Goal: Information Seeking & Learning: Learn about a topic

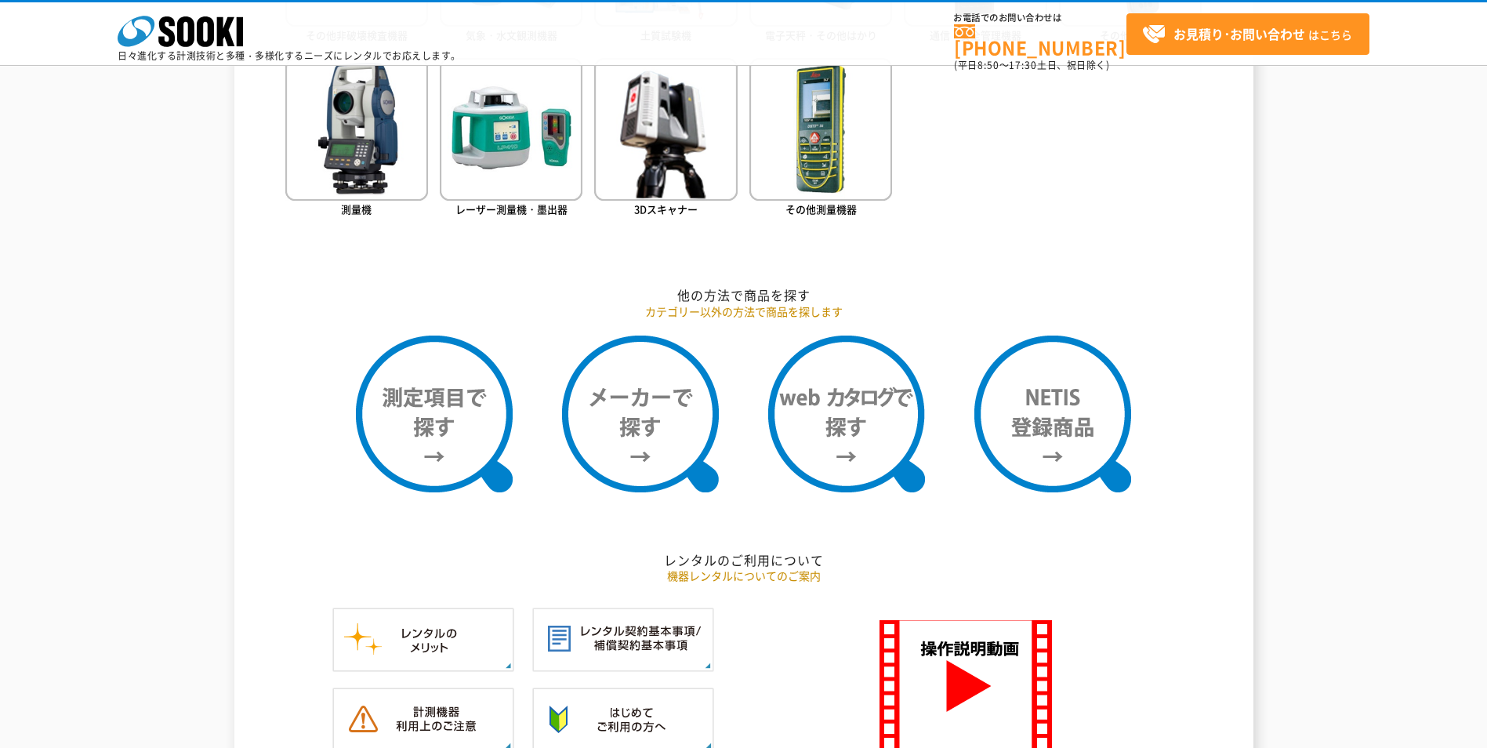
scroll to position [1254, 0]
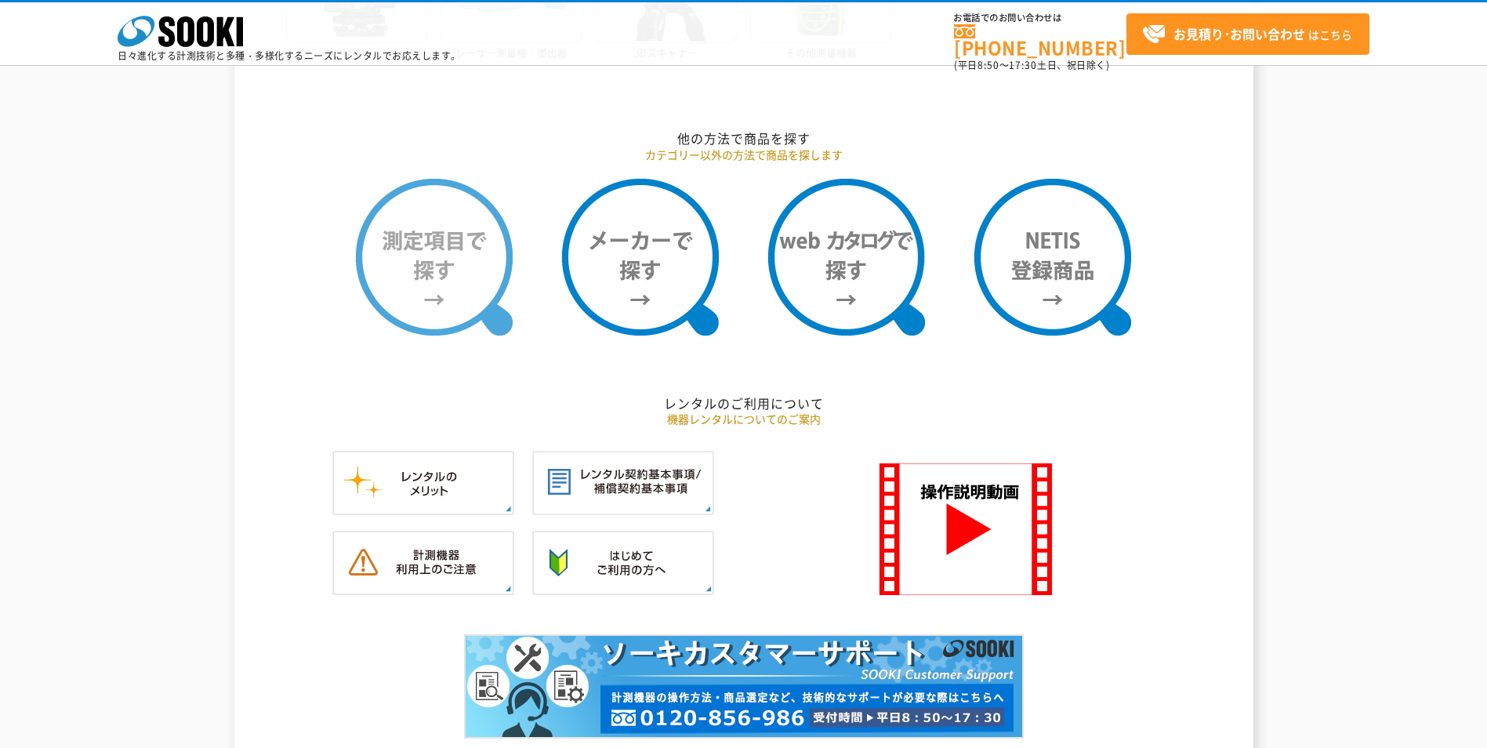
click at [426, 286] on img at bounding box center [434, 257] width 157 height 157
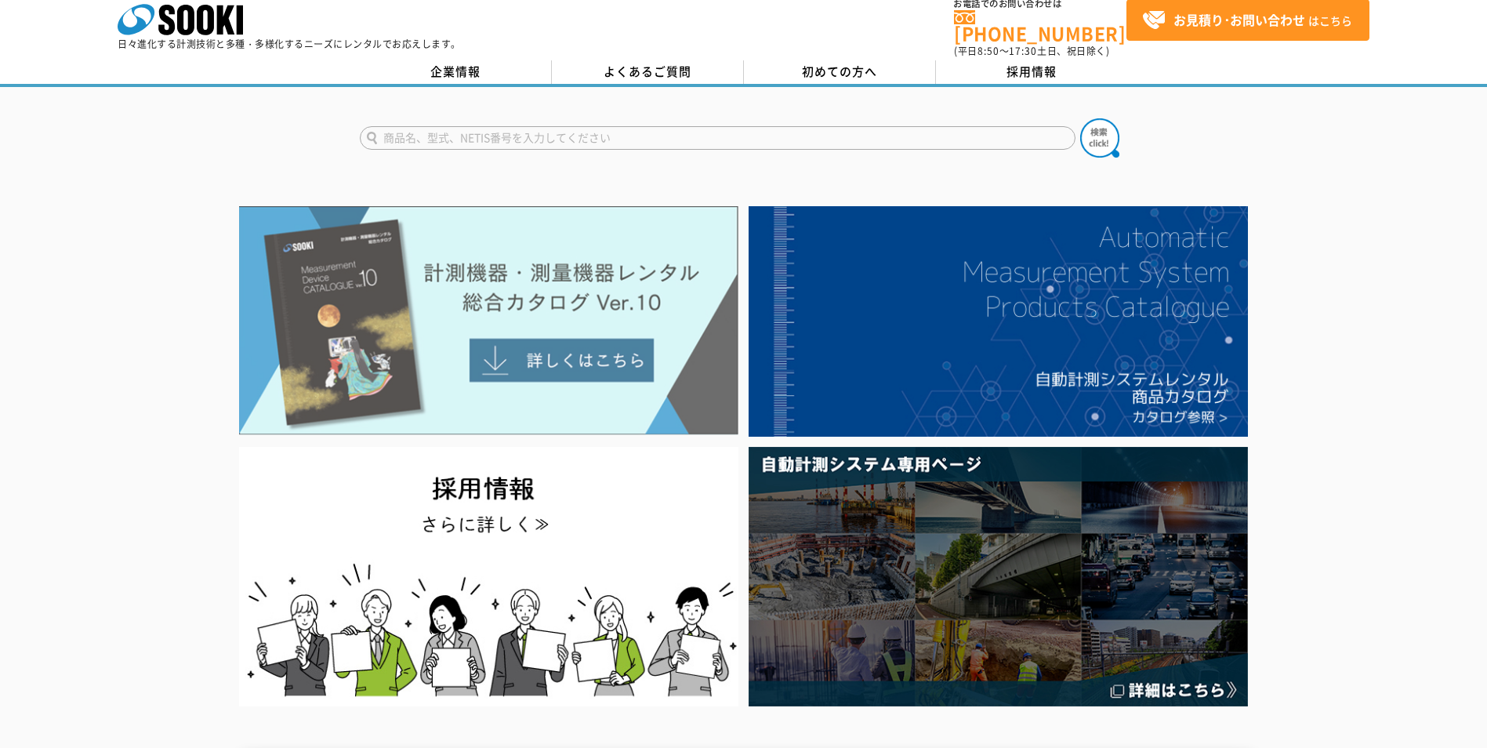
scroll to position [0, 0]
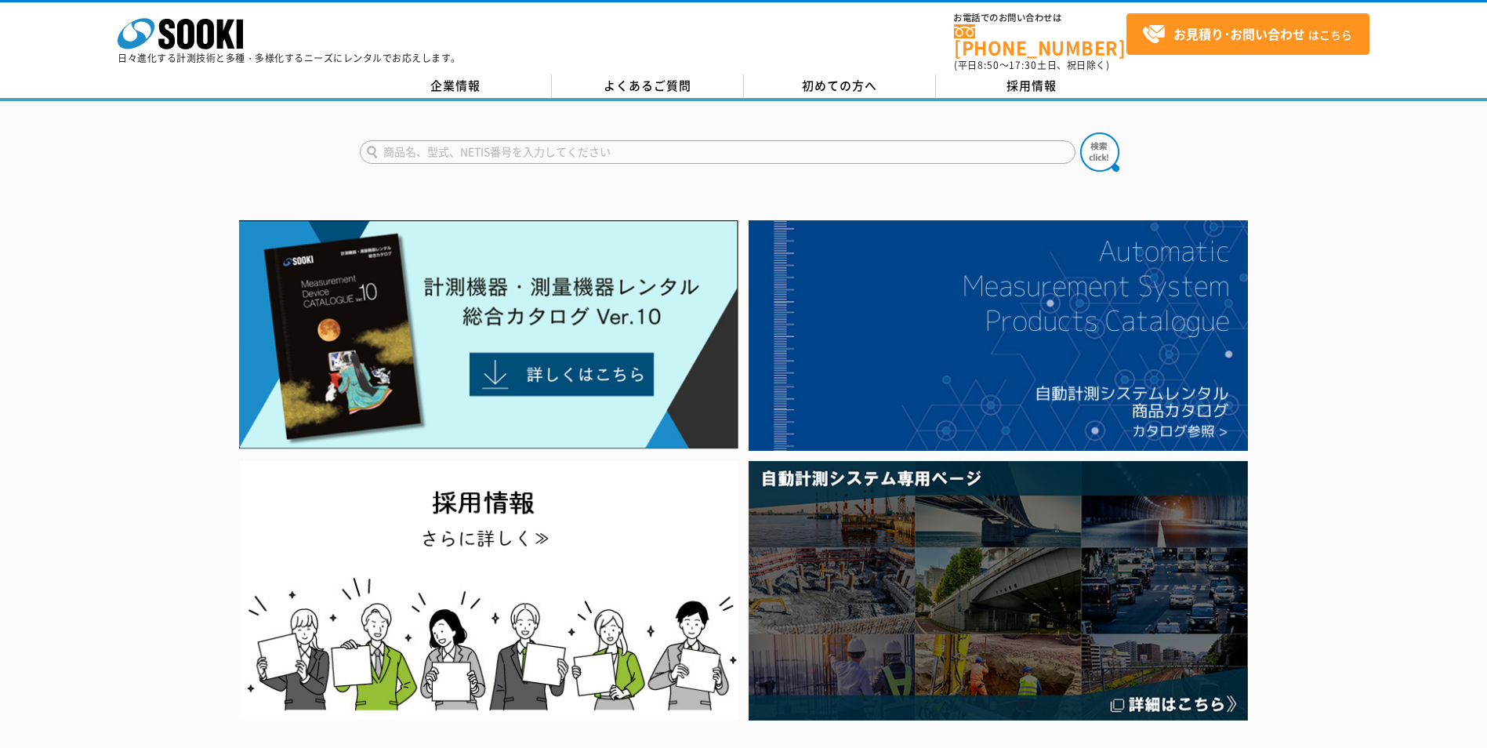
click at [462, 143] on input "text" at bounding box center [717, 152] width 715 height 24
click at [403, 184] on div "金属探知機" at bounding box center [508, 194] width 296 height 20
type input "金属探知機"
click at [1096, 145] on img at bounding box center [1099, 151] width 39 height 39
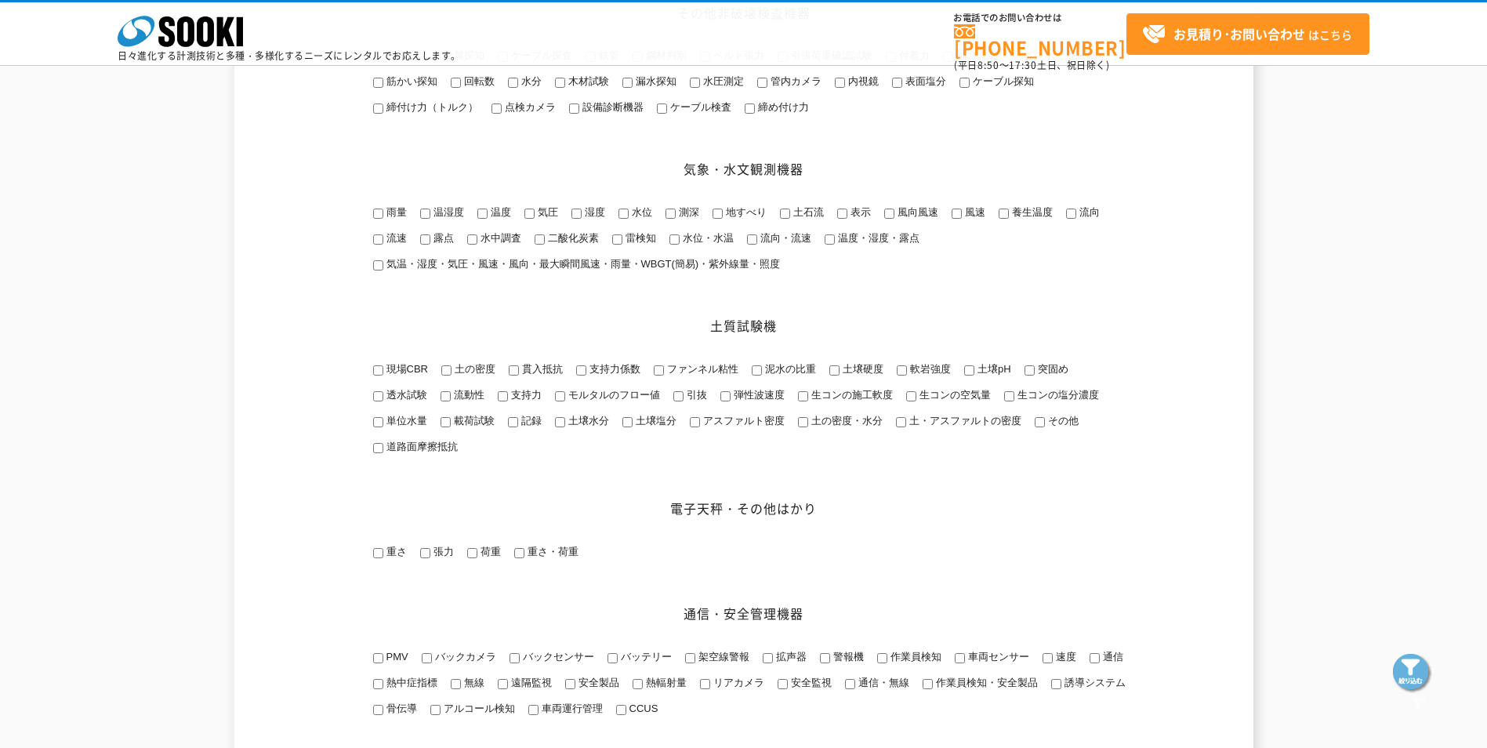
scroll to position [1489, 0]
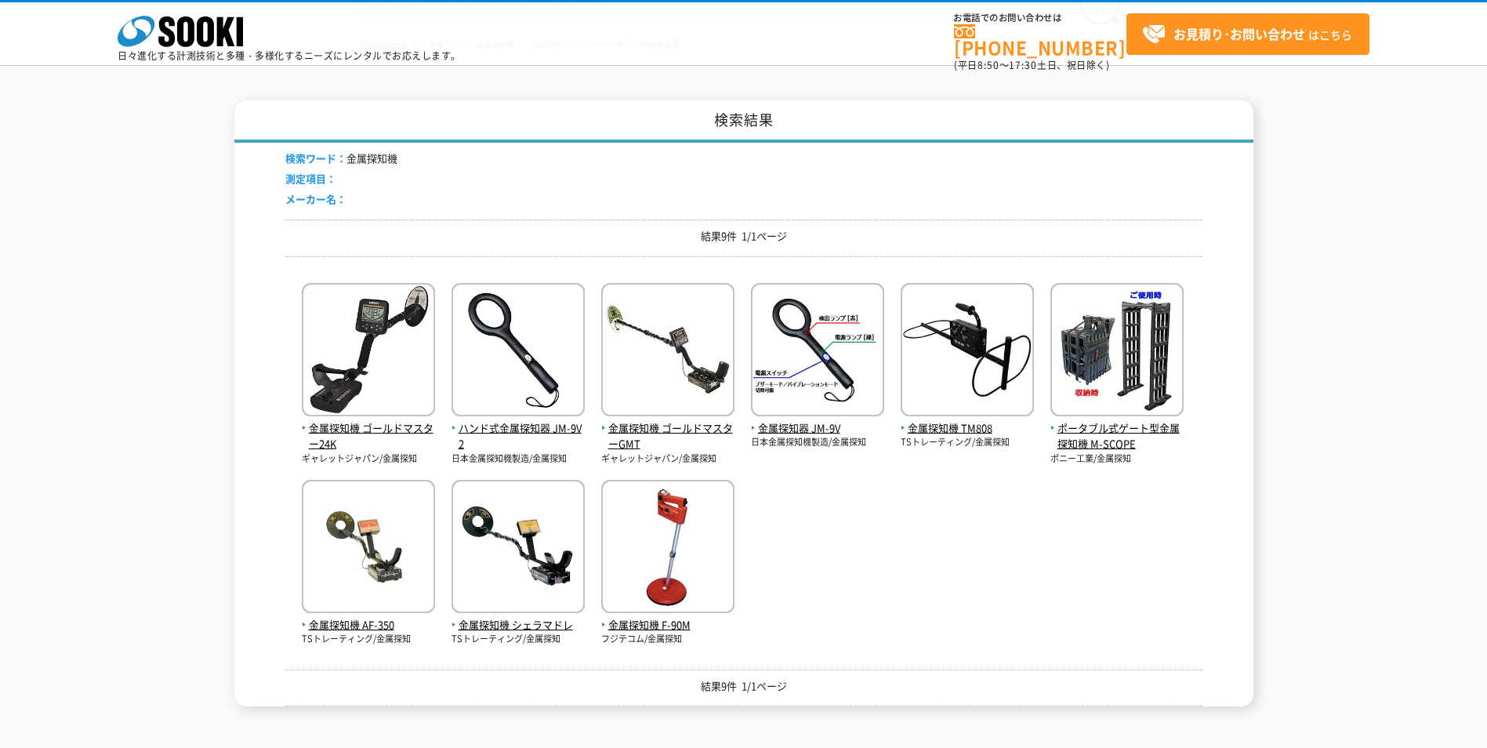
scroll to position [157, 0]
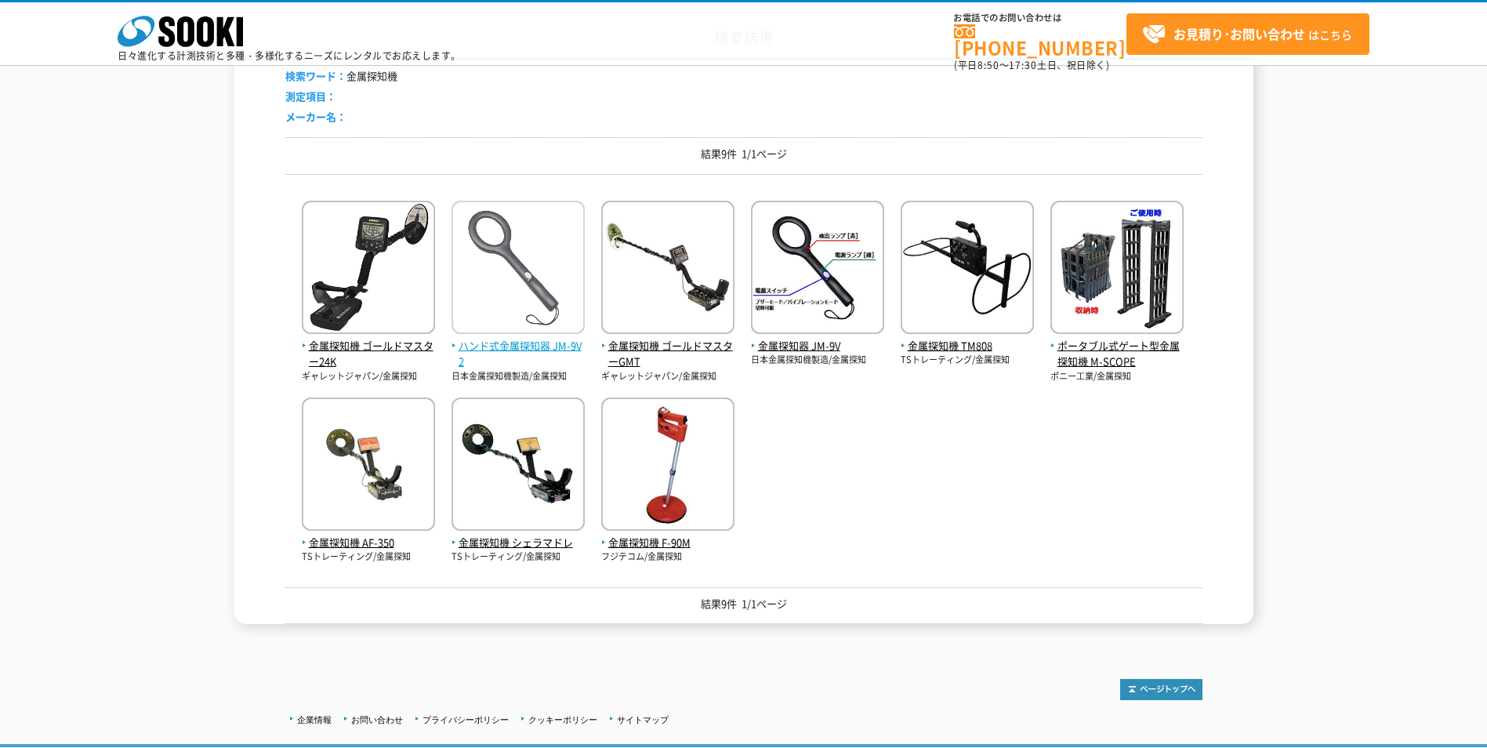
click at [525, 252] on img at bounding box center [517, 269] width 133 height 137
click at [686, 313] on img at bounding box center [667, 269] width 133 height 137
click at [643, 485] on img at bounding box center [667, 465] width 133 height 137
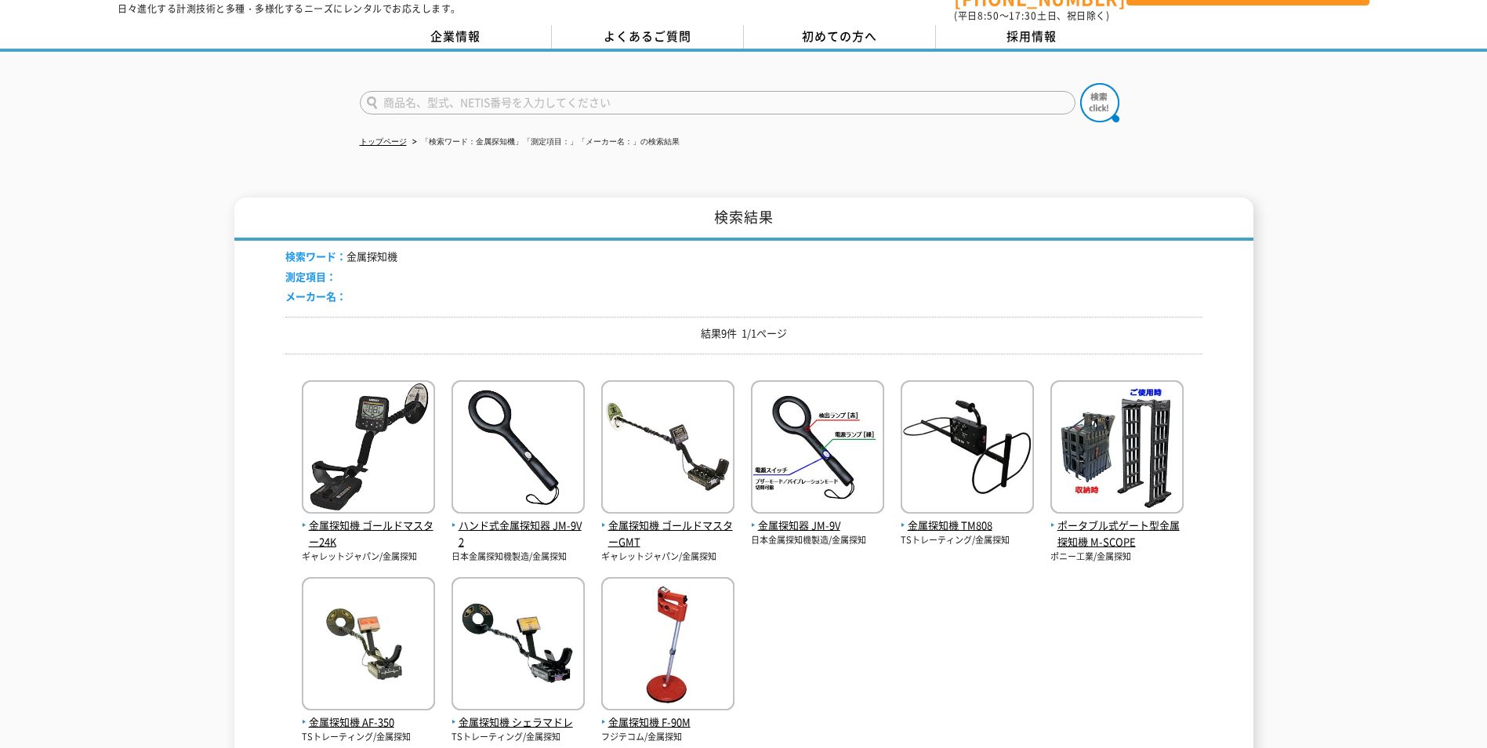
scroll to position [0, 0]
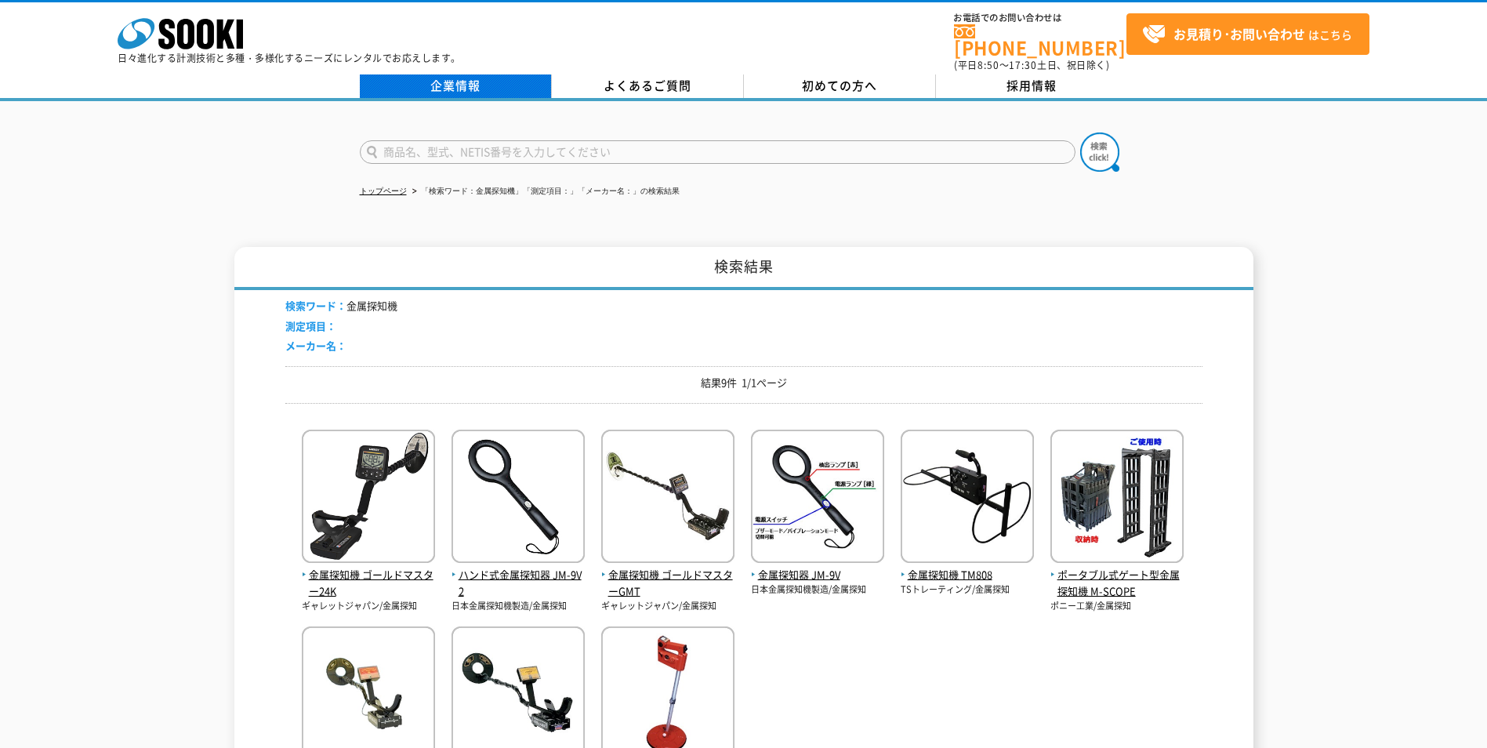
click at [435, 77] on link "企業情報" at bounding box center [456, 86] width 192 height 24
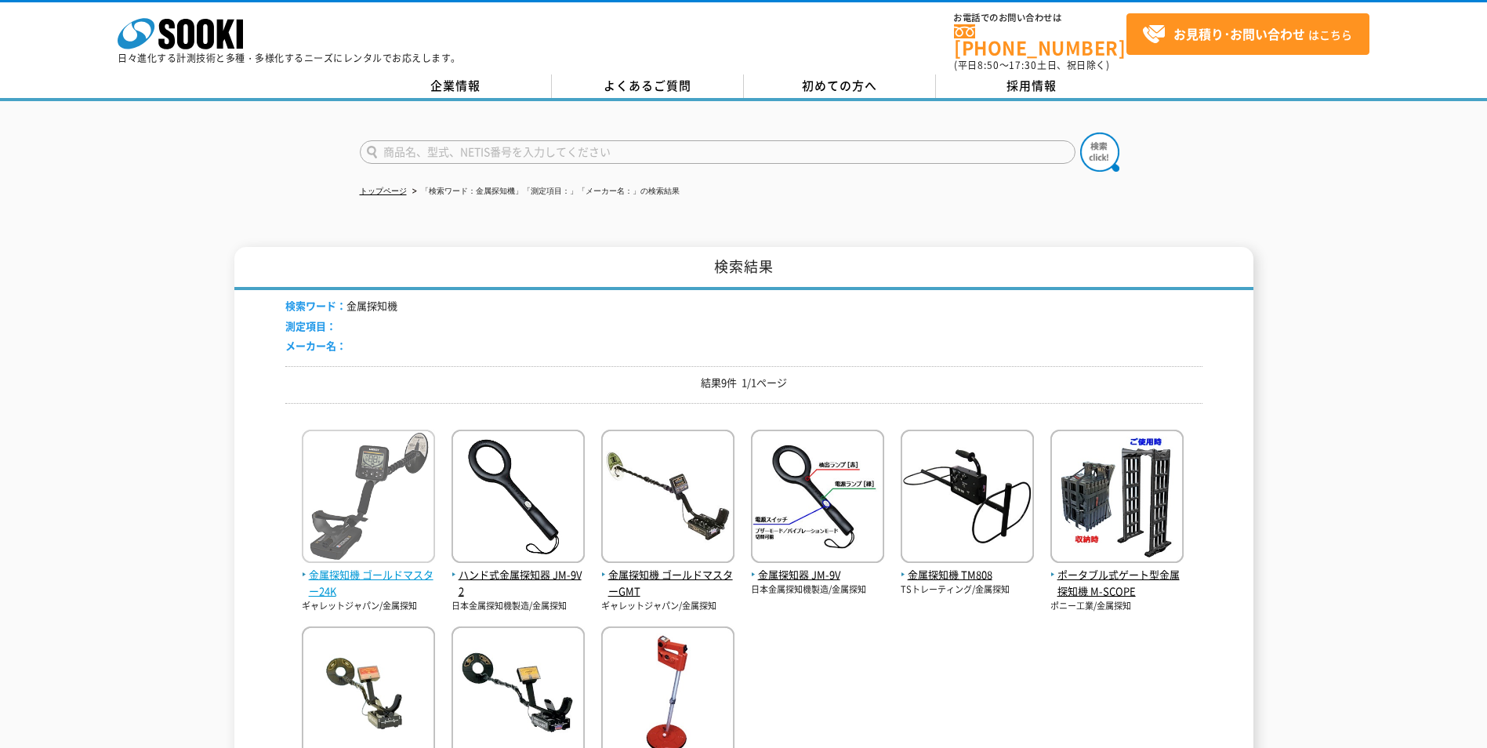
drag, startPoint x: 388, startPoint y: 571, endPoint x: 396, endPoint y: 570, distance: 7.9
click at [388, 570] on span "金属探知機 ゴールドマスター24K" at bounding box center [368, 583] width 133 height 33
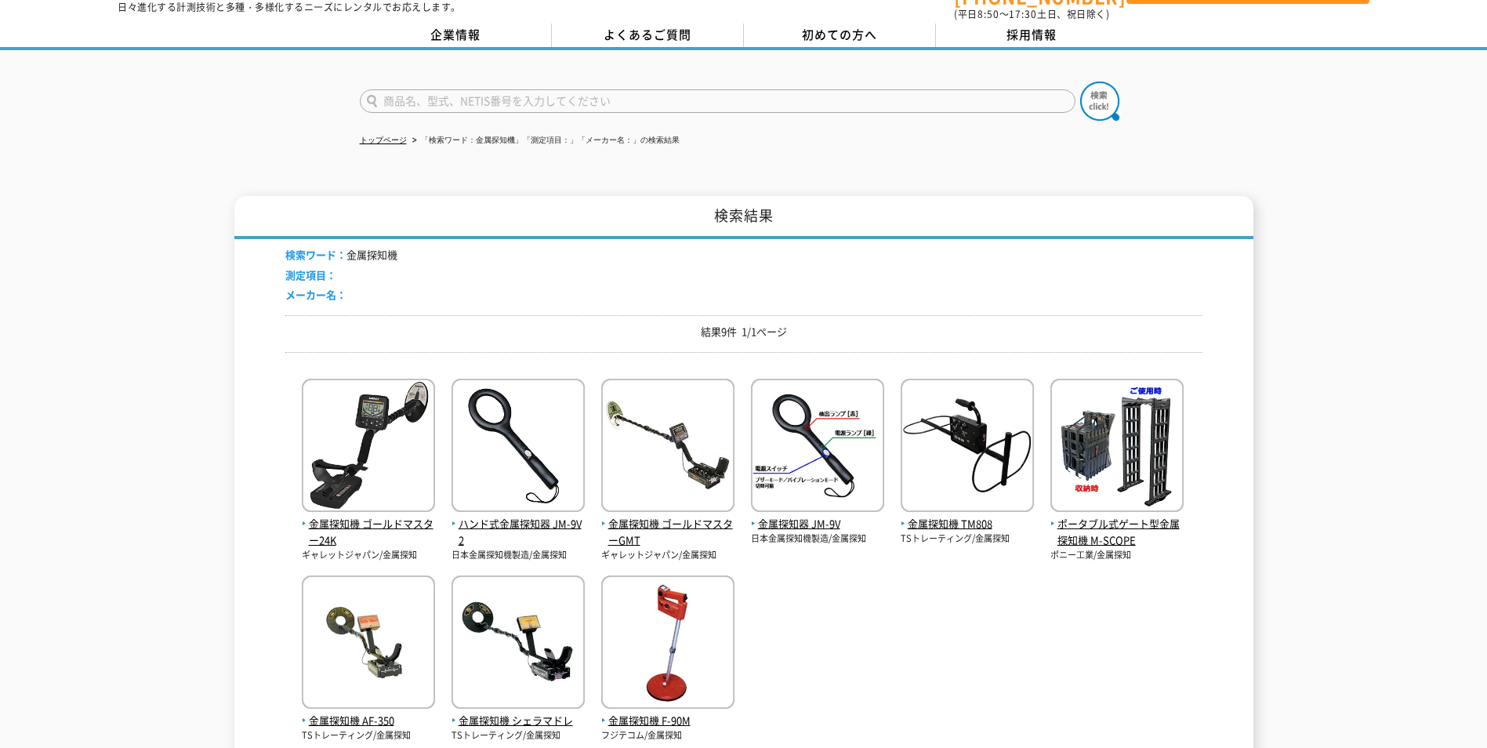
scroll to position [78, 0]
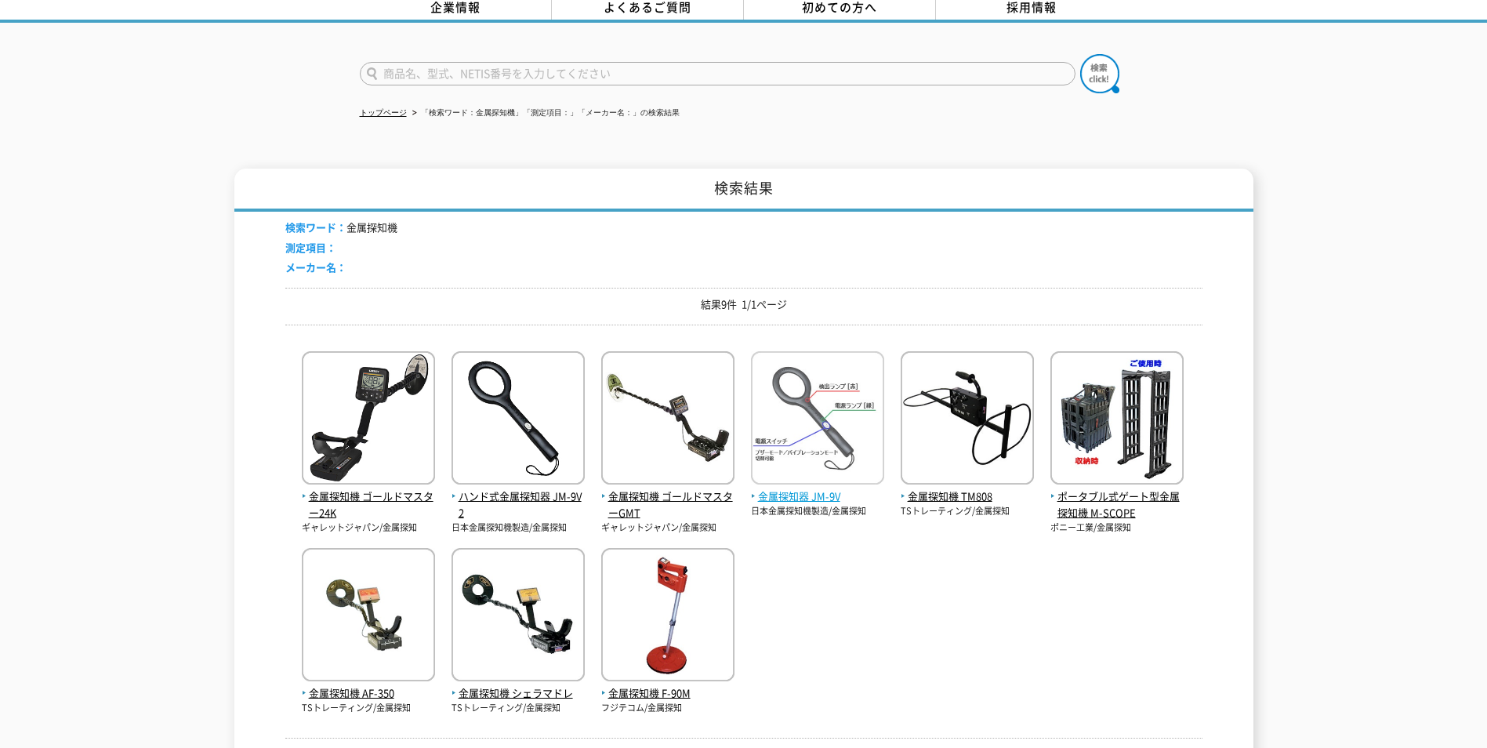
click at [755, 435] on img at bounding box center [817, 419] width 133 height 137
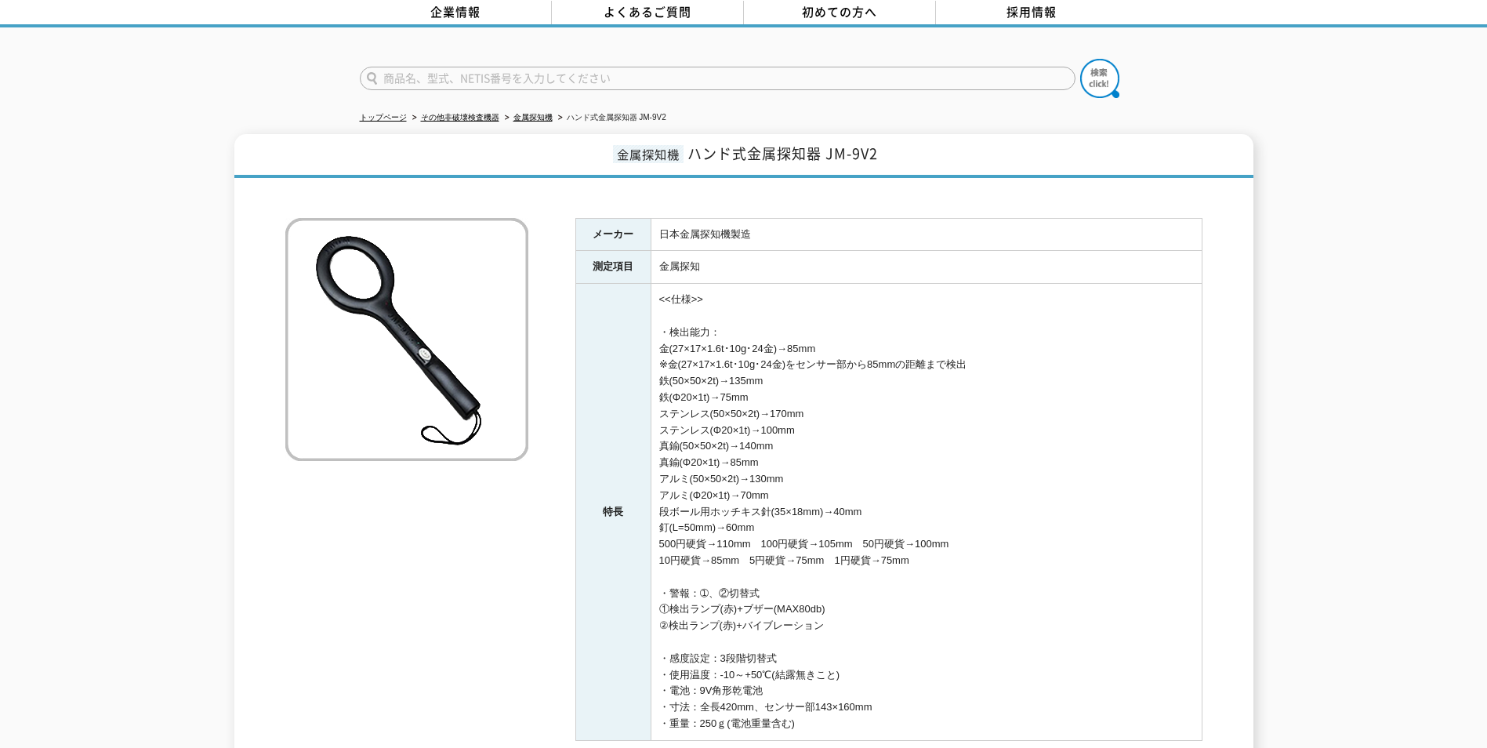
scroll to position [157, 0]
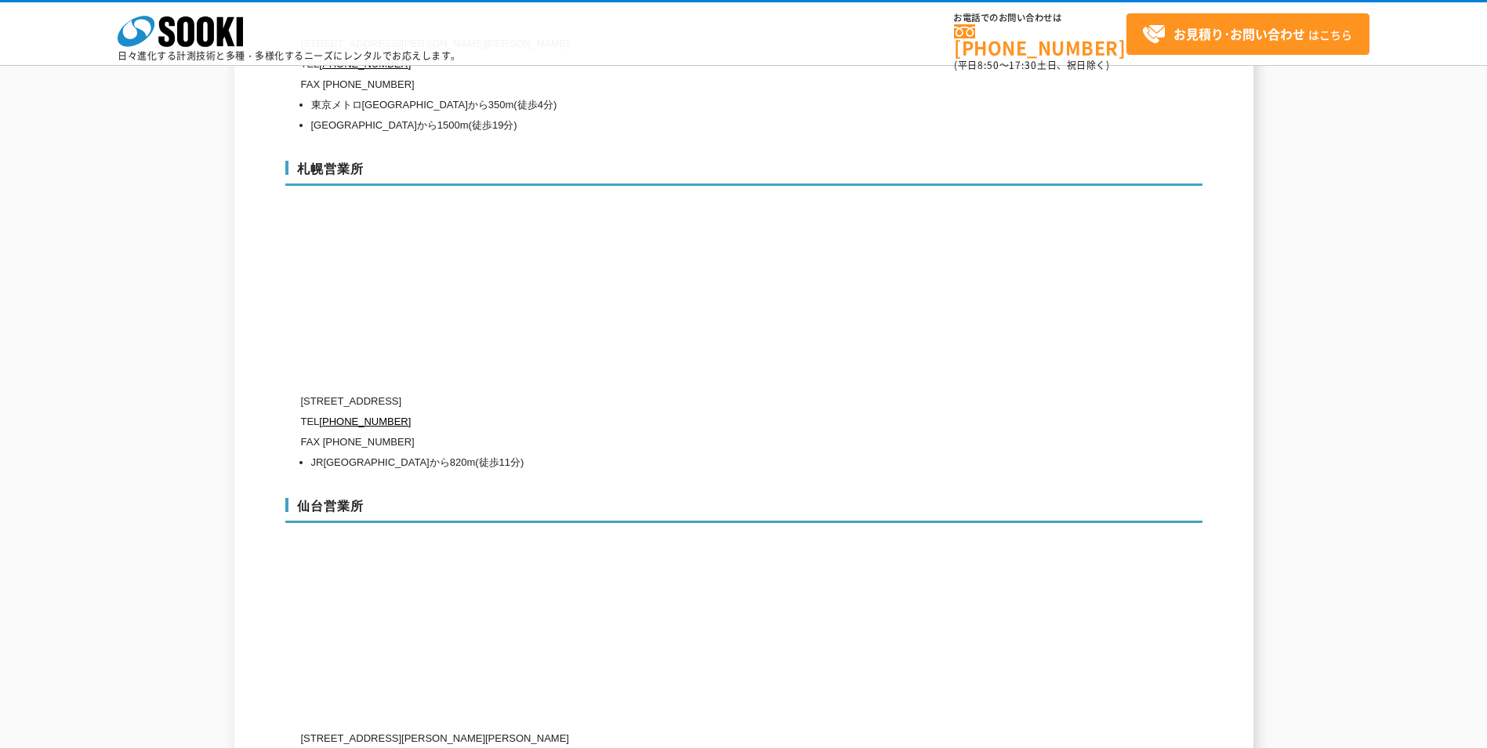
scroll to position [3997, 0]
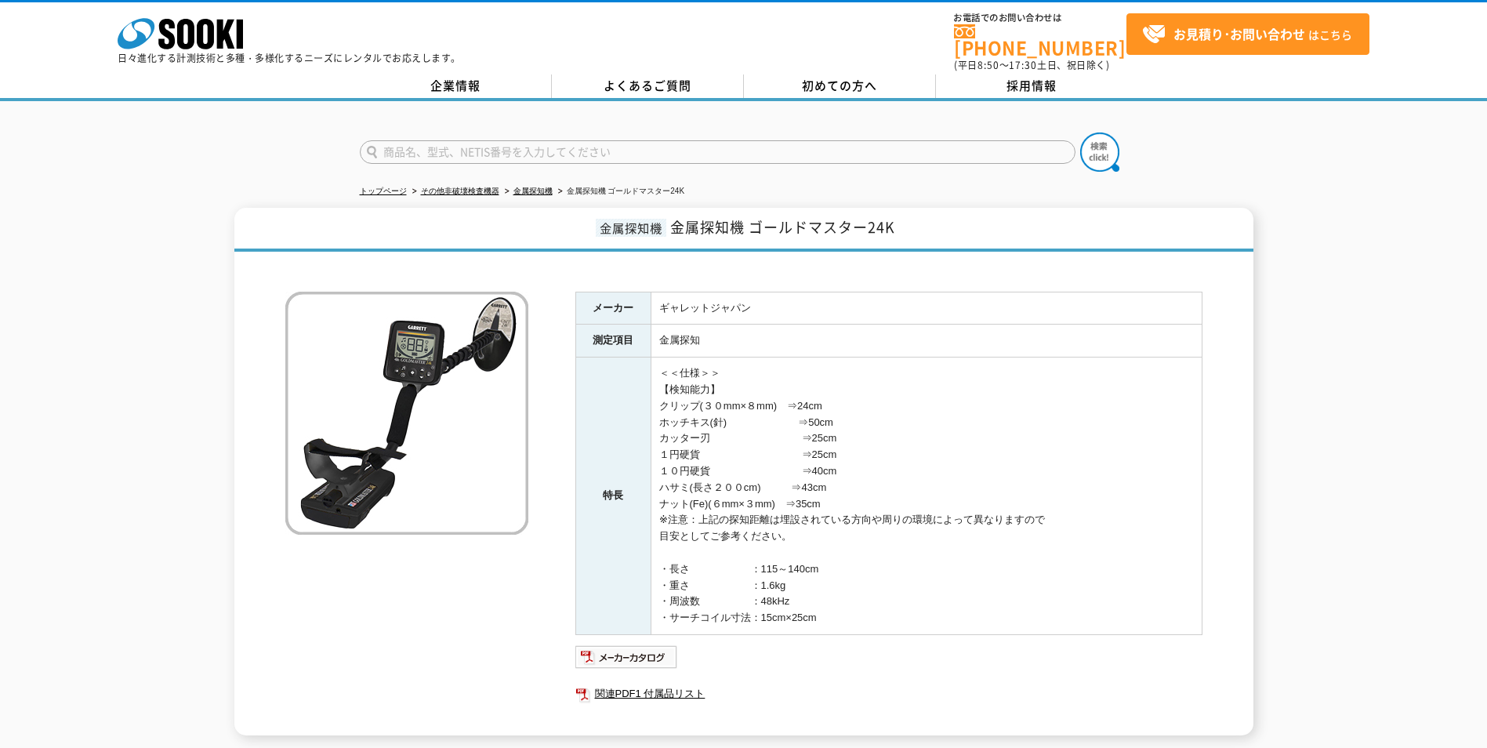
scroll to position [78, 0]
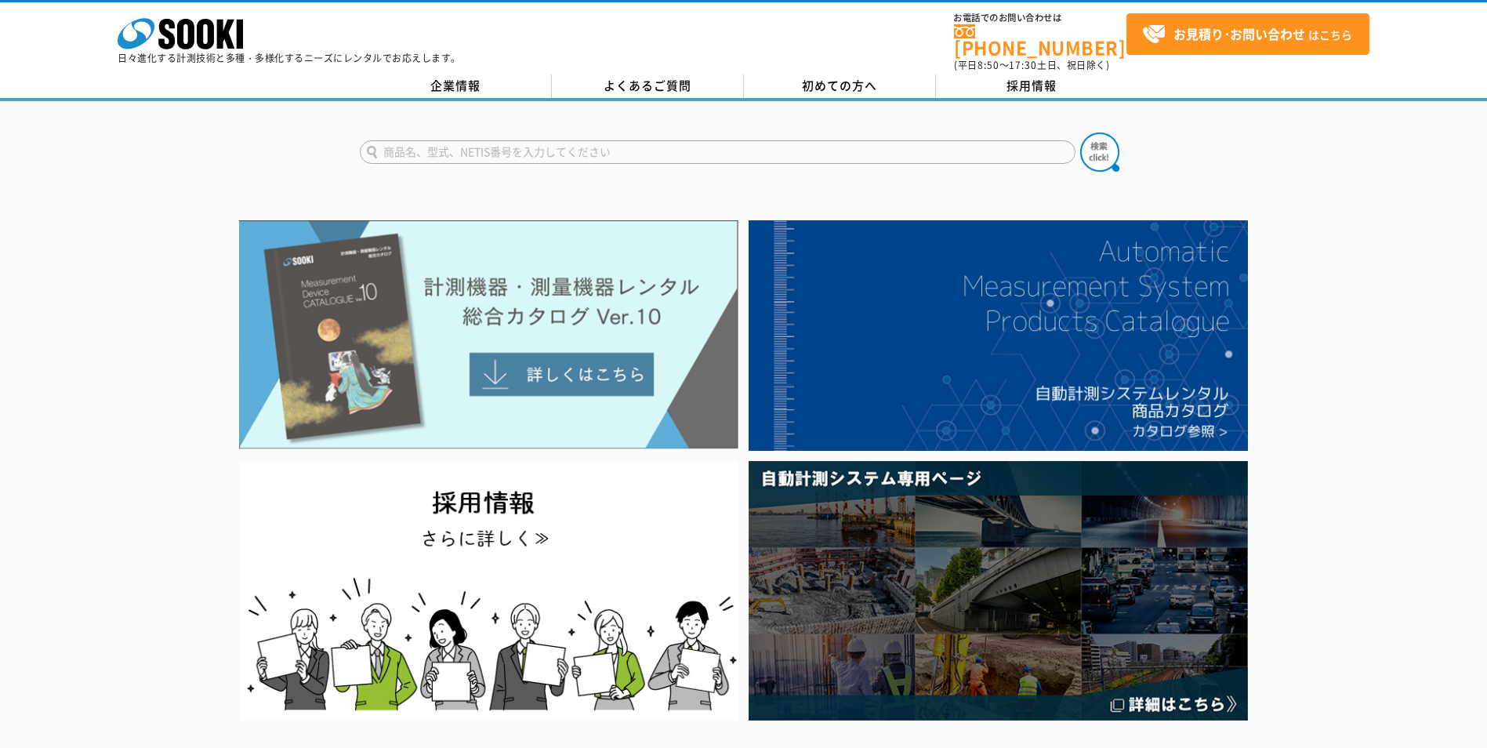
click at [578, 366] on img at bounding box center [488, 334] width 499 height 229
